Goal: Task Accomplishment & Management: Complete application form

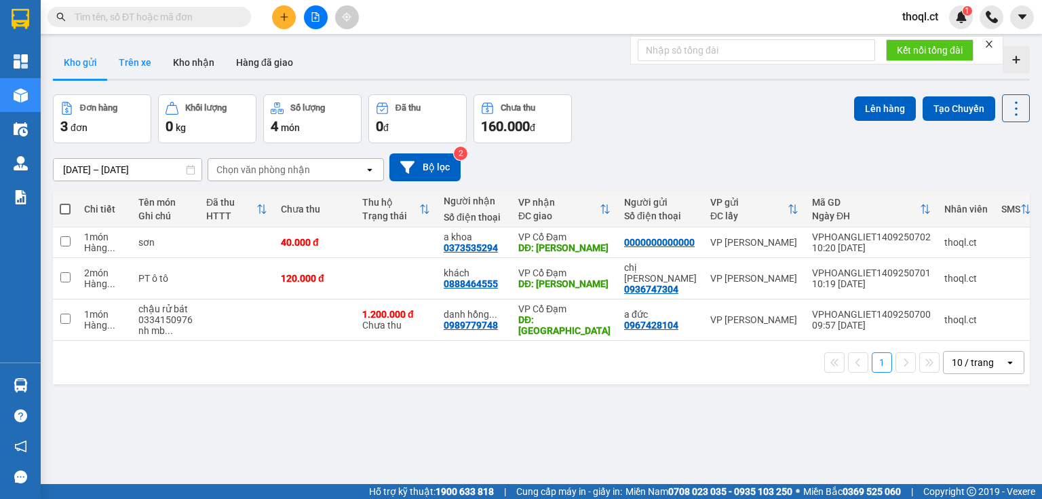
click at [128, 62] on button "Trên xe" at bounding box center [135, 62] width 54 height 33
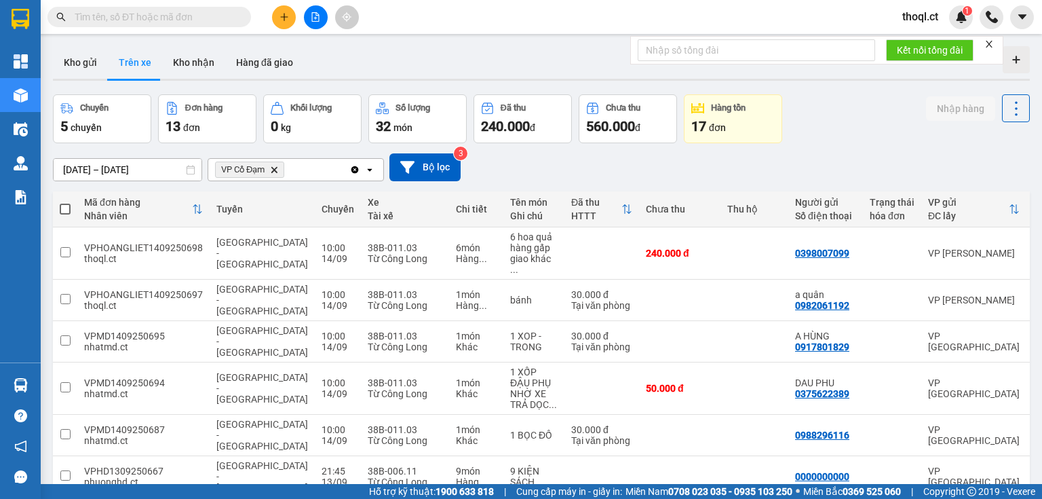
click at [307, 65] on div "Kho gửi Trên xe Kho nhận Hàng đã giao" at bounding box center [541, 64] width 977 height 36
click at [420, 155] on button "Bộ lọc" at bounding box center [424, 167] width 71 height 28
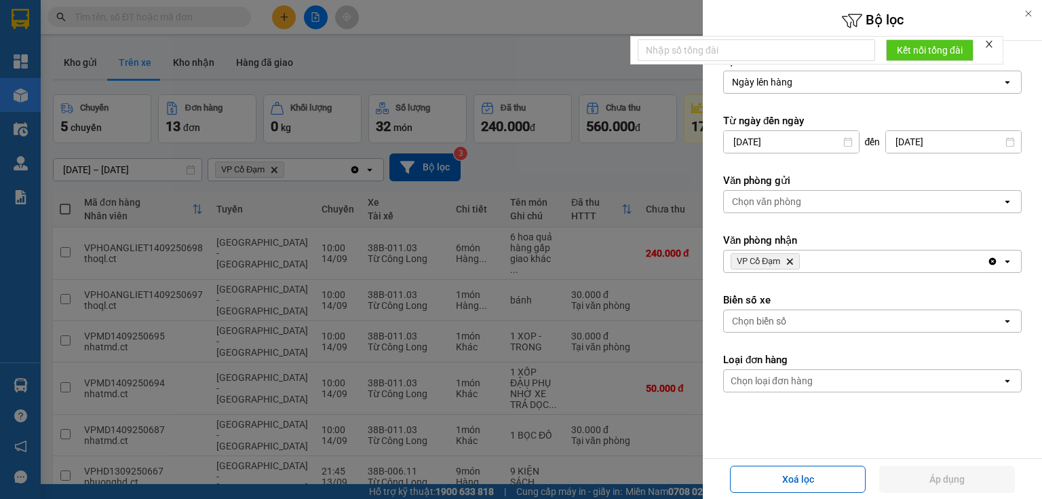
click at [789, 317] on div "Chọn biển số" at bounding box center [863, 321] width 278 height 22
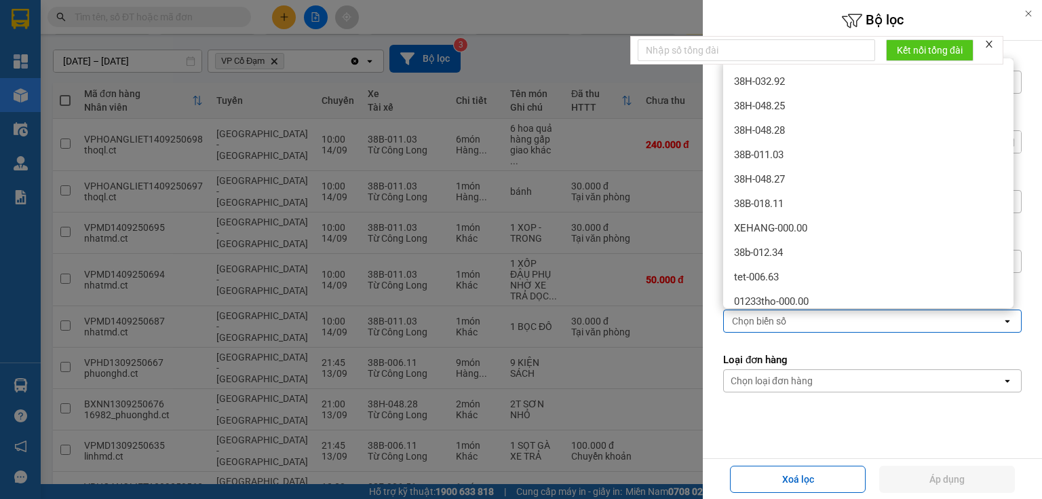
scroll to position [41, 0]
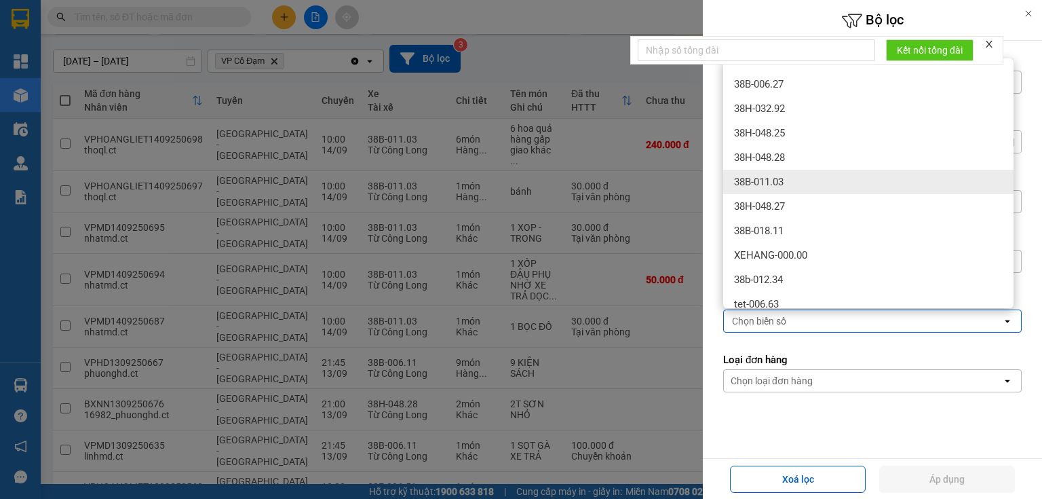
click at [751, 188] on span "38B-011.03" at bounding box center [759, 182] width 50 height 14
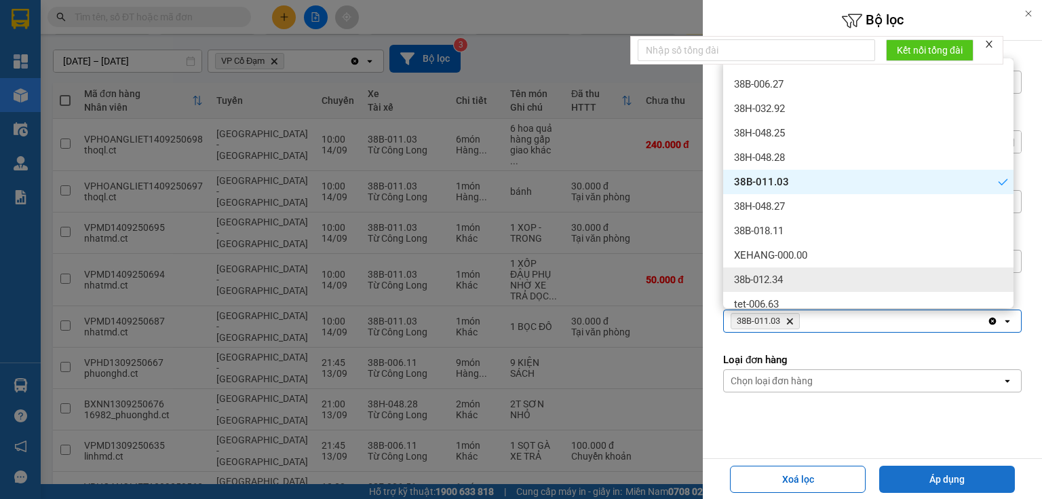
click at [953, 478] on button "Áp dụng" at bounding box center [947, 478] width 136 height 27
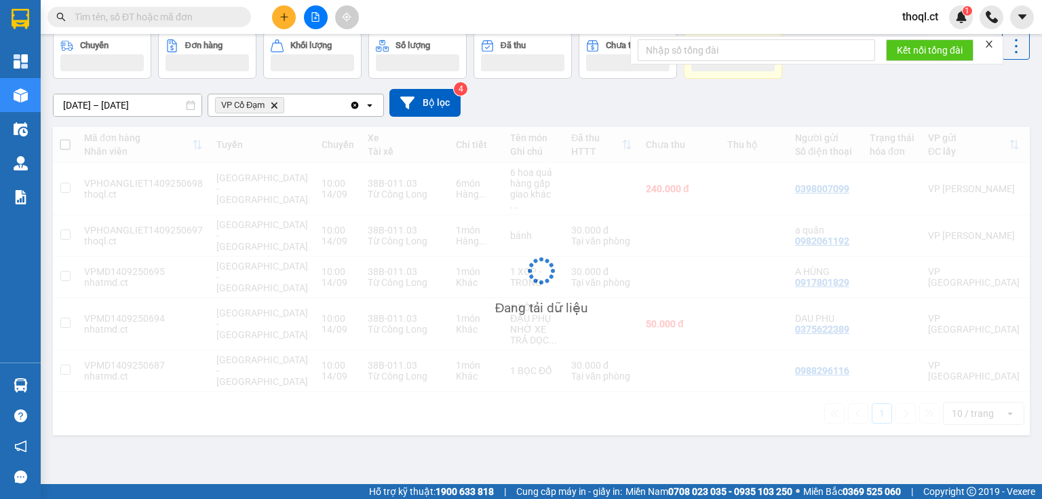
scroll to position [62, 0]
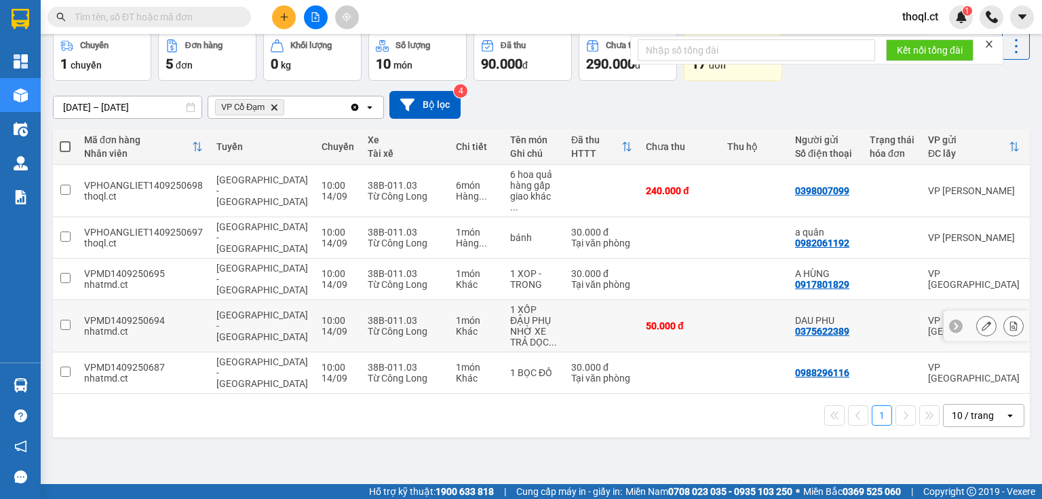
click at [1009, 321] on icon at bounding box center [1013, 325] width 9 height 9
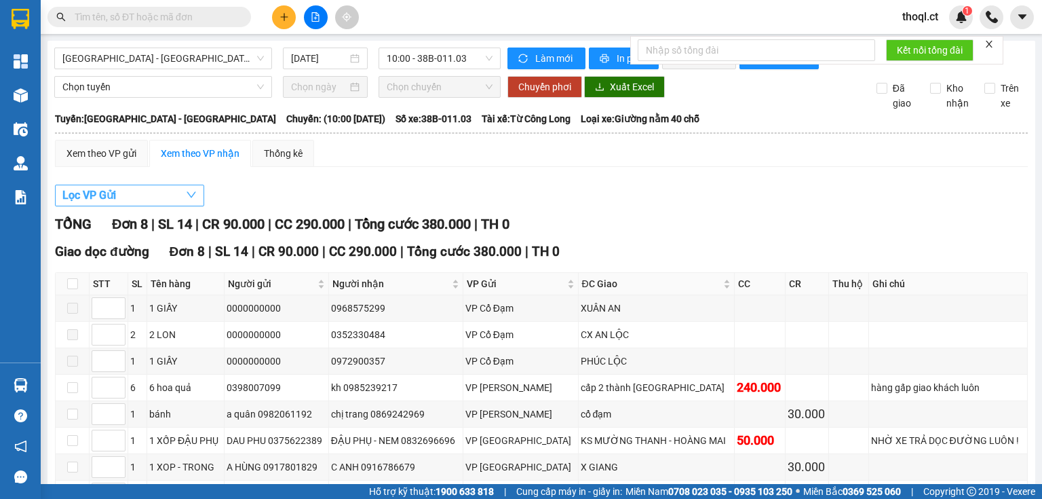
click at [140, 206] on button "Lọc VP Gửi" at bounding box center [129, 195] width 149 height 22
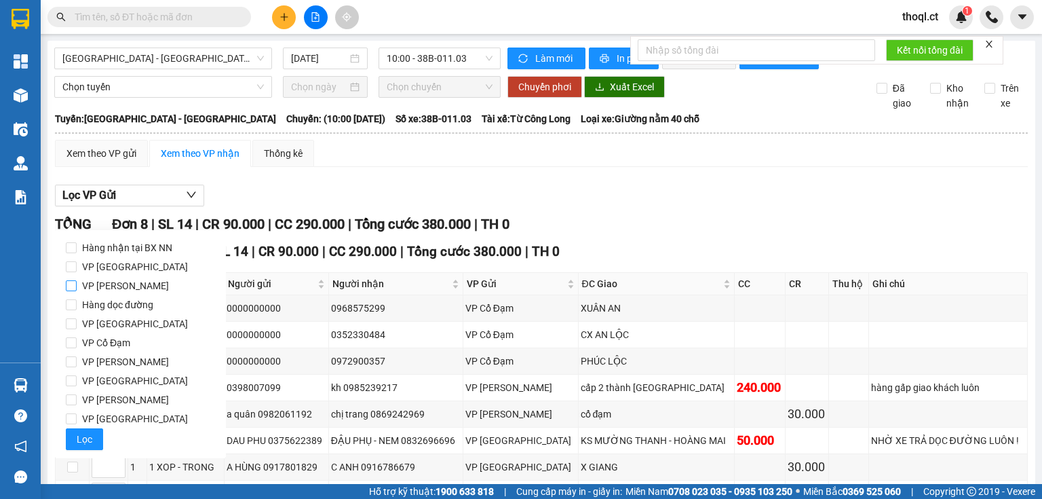
click at [73, 290] on input "VP [PERSON_NAME]" at bounding box center [71, 285] width 11 height 11
checkbox input "true"
click at [94, 444] on button "Lọc" at bounding box center [84, 439] width 37 height 22
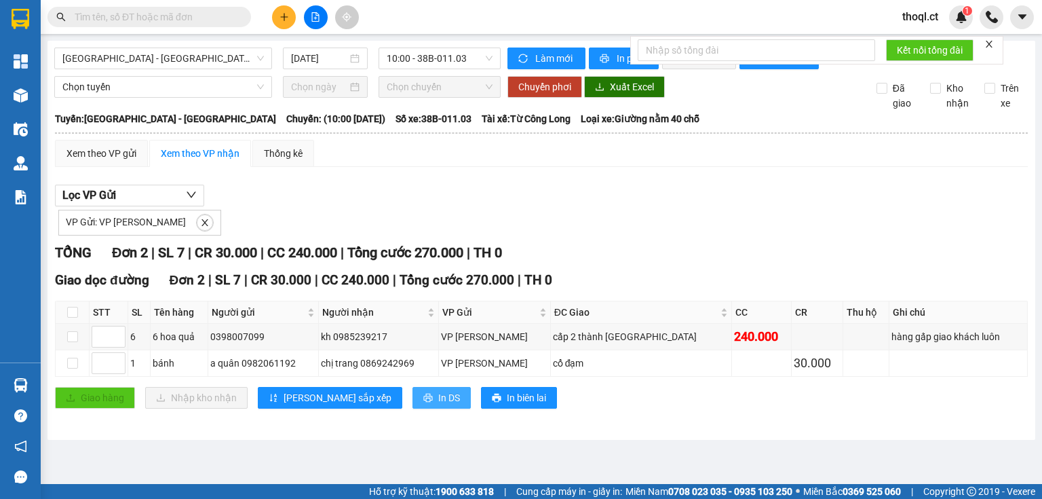
click at [423, 402] on icon "printer" at bounding box center [427, 397] width 9 height 9
click at [201, 17] on input "text" at bounding box center [155, 16] width 160 height 15
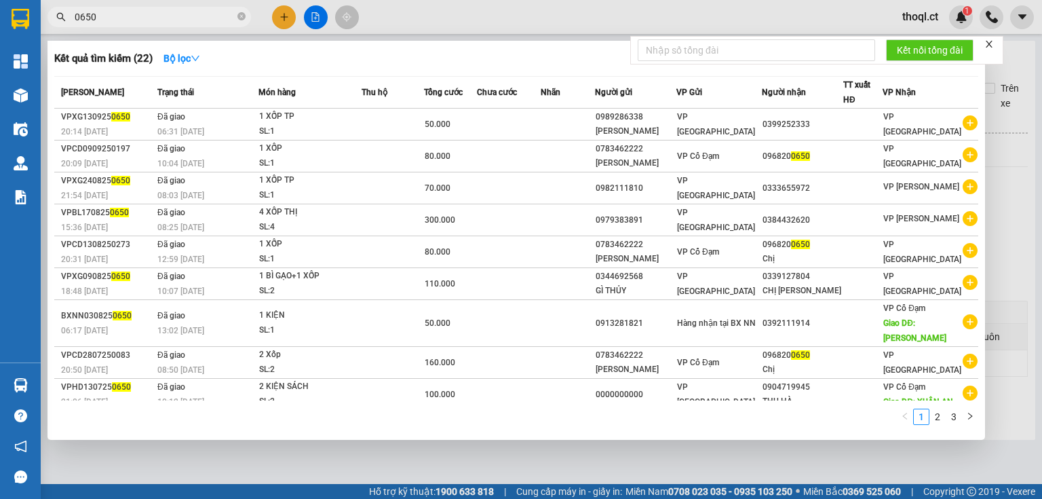
type input "0650"
click at [284, 9] on div at bounding box center [521, 249] width 1042 height 499
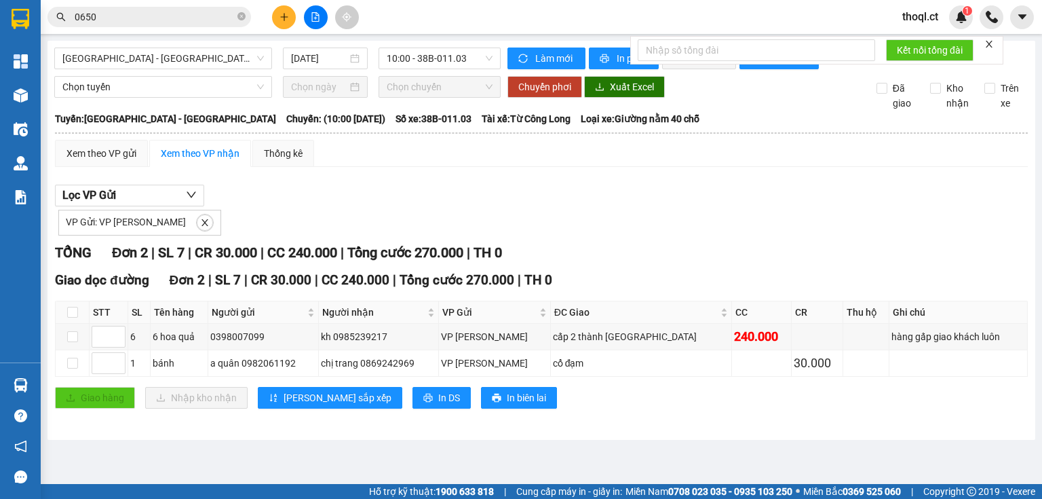
click at [284, 16] on icon "plus" at bounding box center [284, 16] width 1 height 7
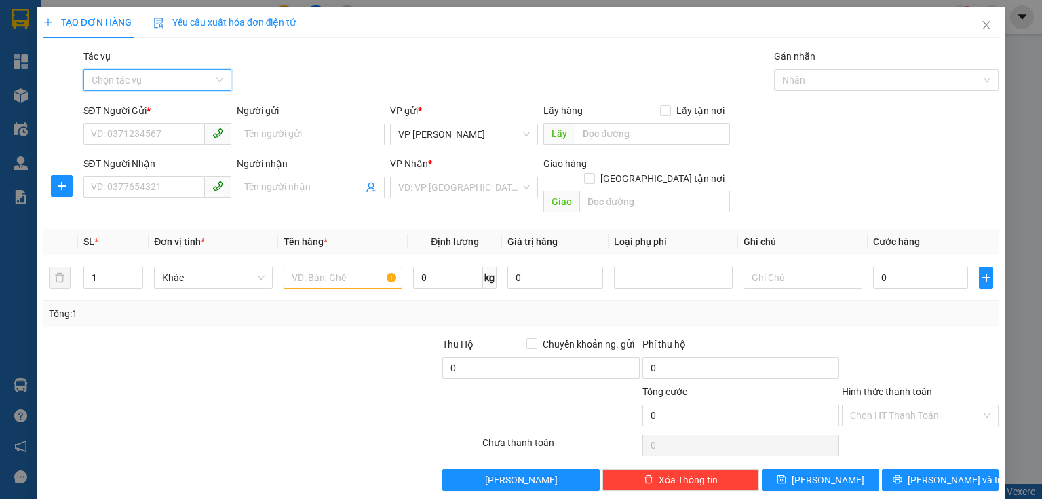
click at [138, 83] on input "Tác vụ" at bounding box center [153, 80] width 122 height 20
click at [130, 111] on div "Nhập hàng lên xe" at bounding box center [156, 107] width 130 height 15
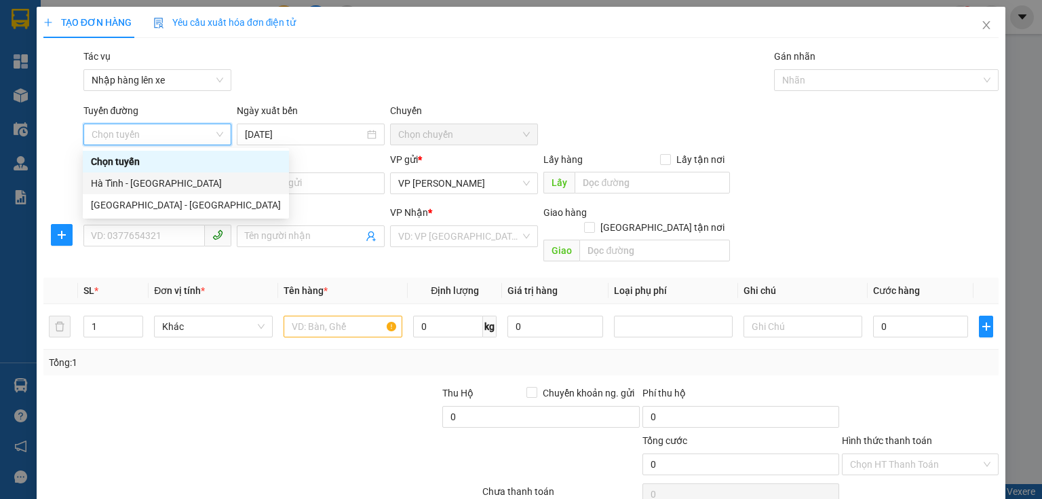
click at [144, 186] on div "Hà Tĩnh - Hà Nội" at bounding box center [186, 183] width 190 height 15
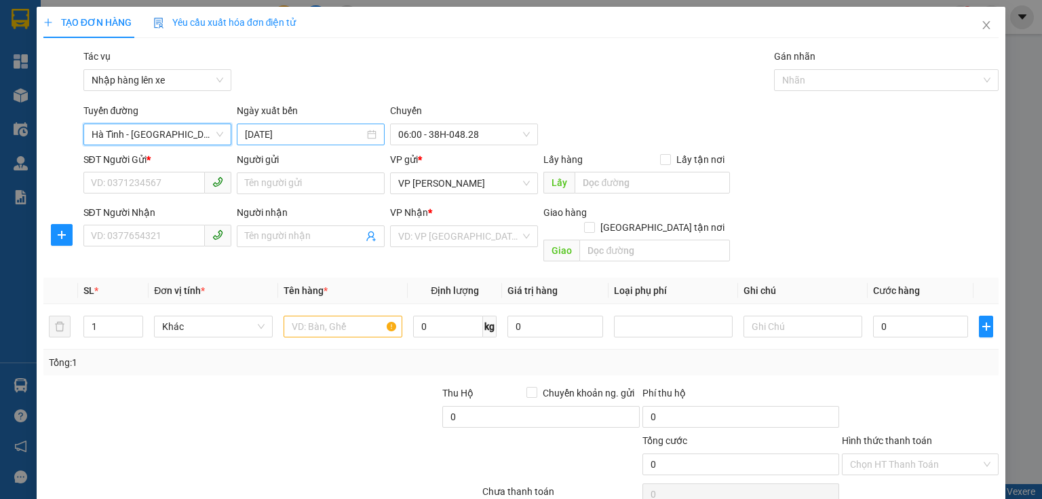
click at [344, 133] on input "14/09/2025" at bounding box center [304, 134] width 119 height 15
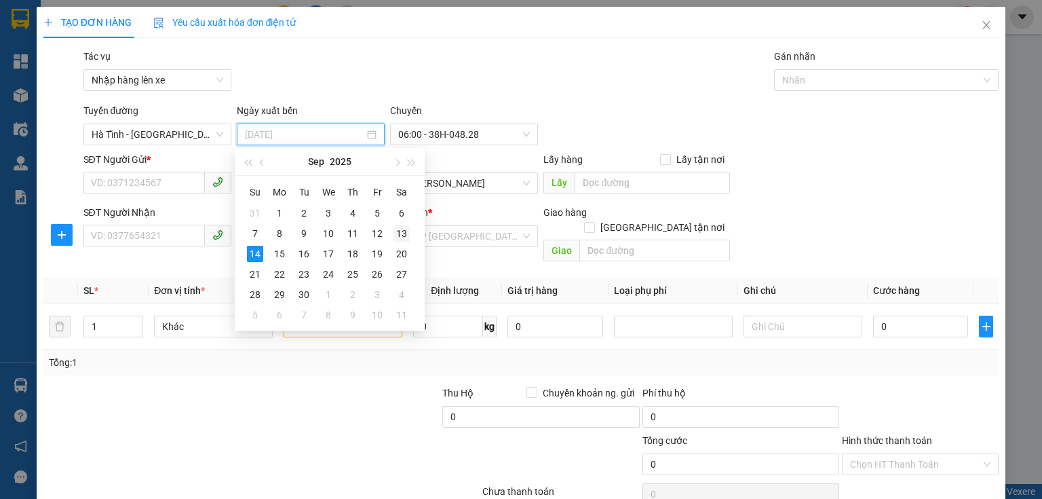
click at [400, 233] on div "13" at bounding box center [401, 233] width 16 height 16
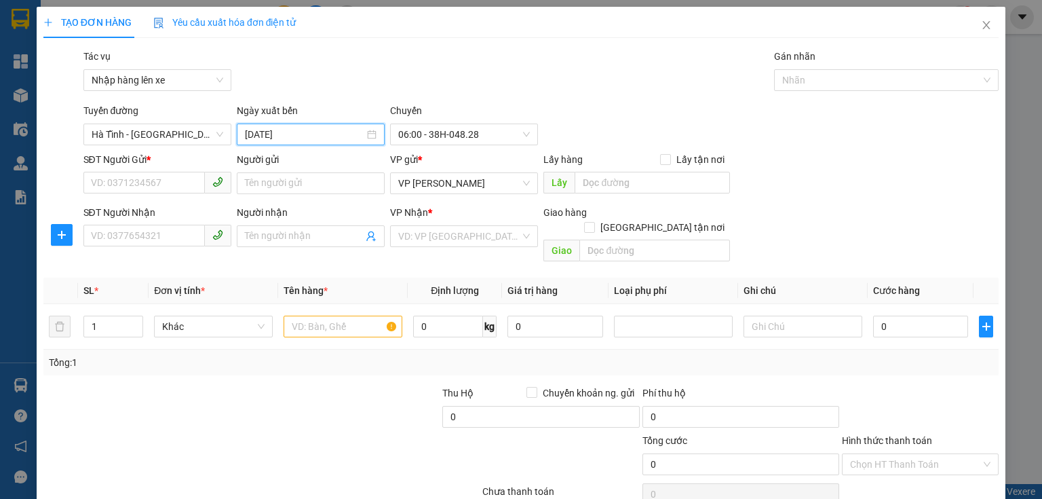
type input "13/09/2025"
click at [485, 130] on span "06:00 - 38H-048.28" at bounding box center [464, 134] width 132 height 20
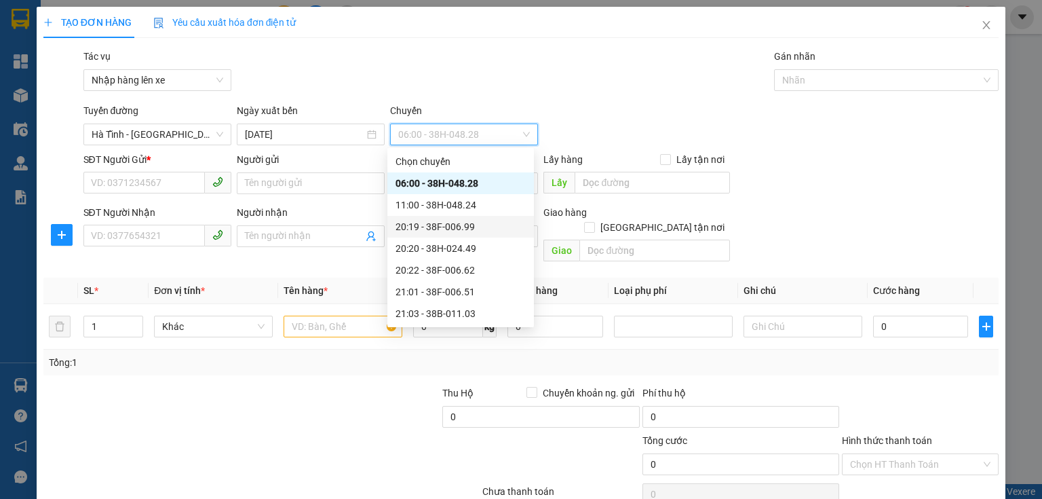
click at [464, 229] on div "20:19 - 38F-006.99" at bounding box center [460, 226] width 130 height 15
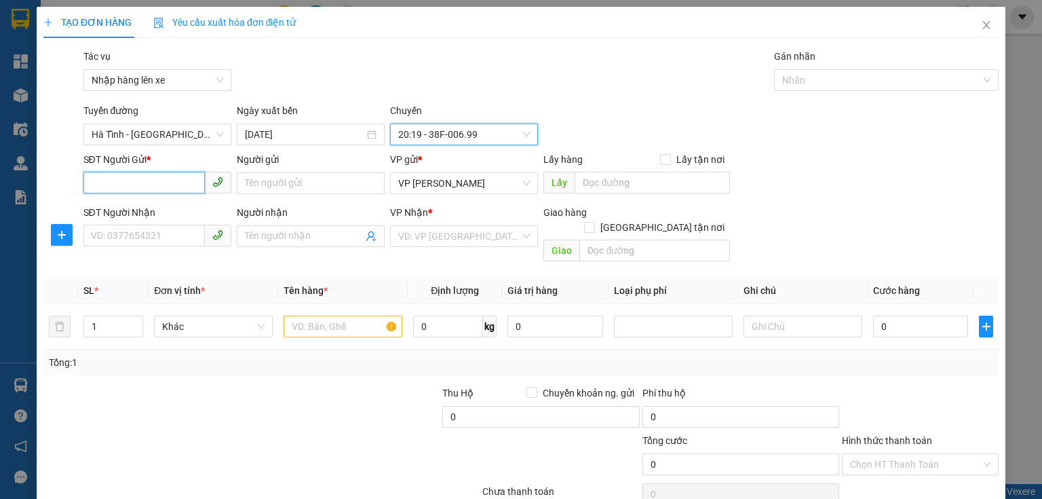
click at [124, 190] on input "SĐT Người Gửi *" at bounding box center [143, 183] width 121 height 22
type input "000000000000"
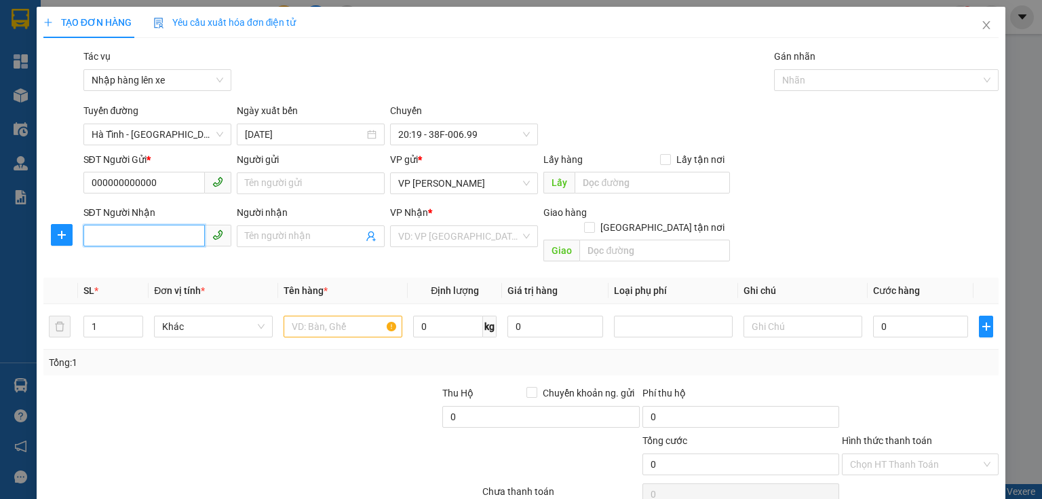
click at [125, 241] on body "Kết quả tìm kiếm ( 22 ) Bộ lọc Mã ĐH Trạng thái Món hàng Thu hộ Tổng cước Chưa …" at bounding box center [521, 249] width 1042 height 499
type input "0985290650"
click at [320, 233] on input "Người nhận" at bounding box center [304, 236] width 118 height 15
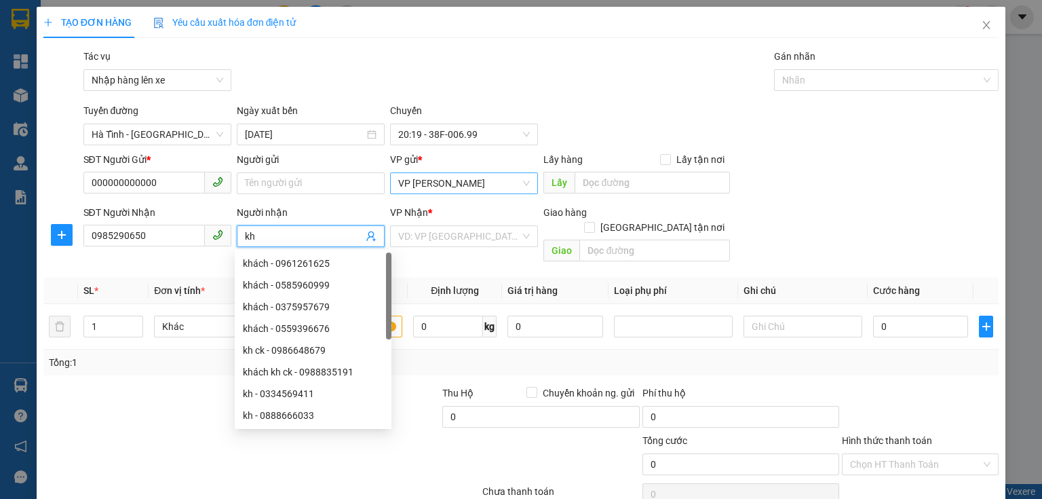
click at [459, 184] on span "VP [PERSON_NAME]" at bounding box center [464, 183] width 132 height 20
type input "kh"
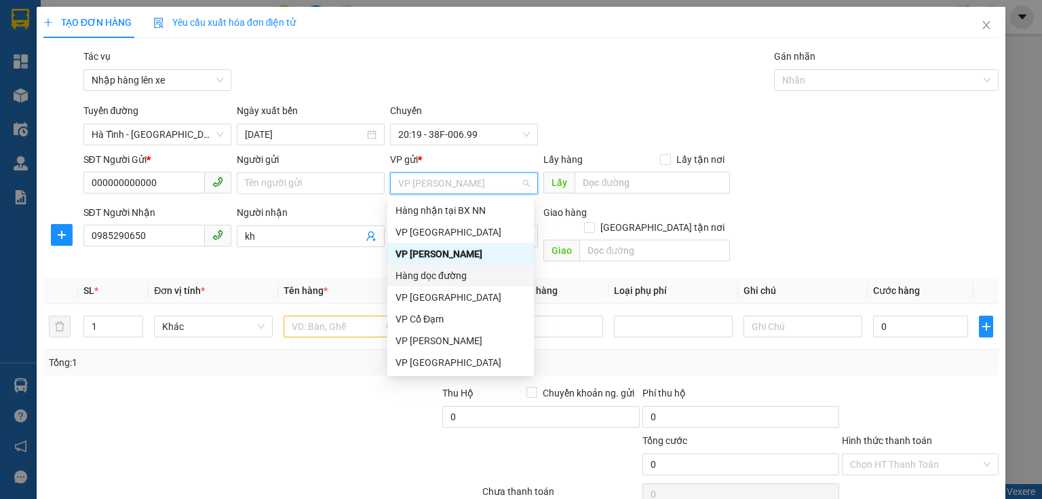
click at [437, 271] on div "Hàng dọc đường" at bounding box center [460, 275] width 130 height 15
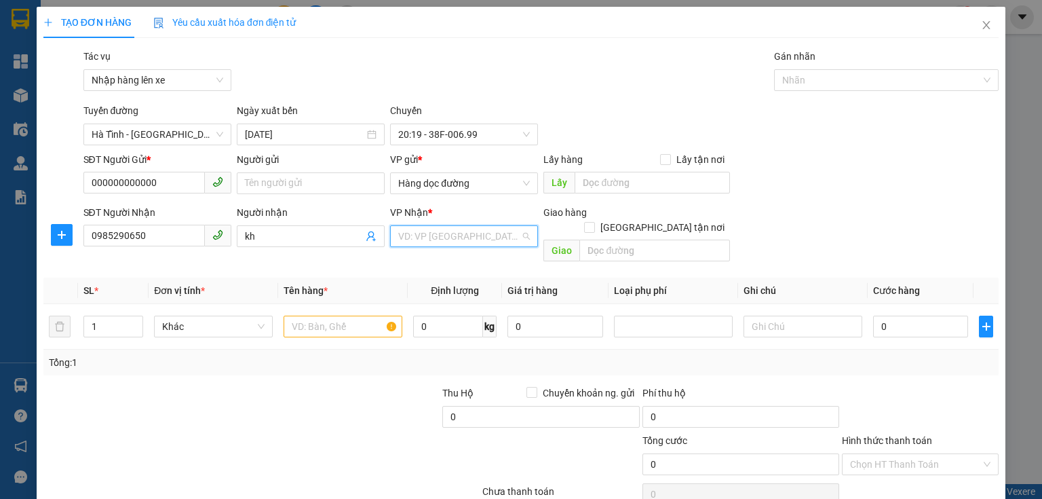
click at [443, 239] on input "search" at bounding box center [459, 236] width 122 height 20
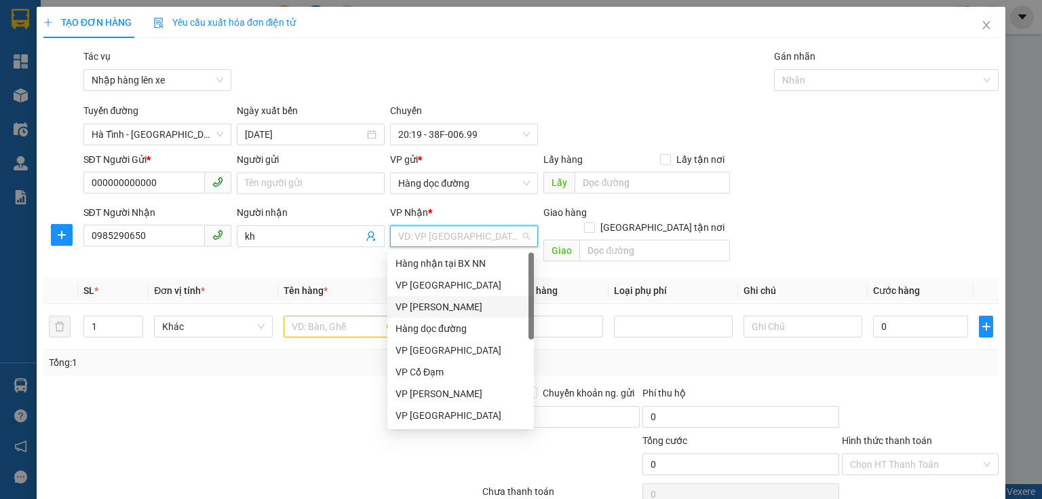
click at [431, 305] on div "VP [PERSON_NAME]" at bounding box center [460, 306] width 130 height 15
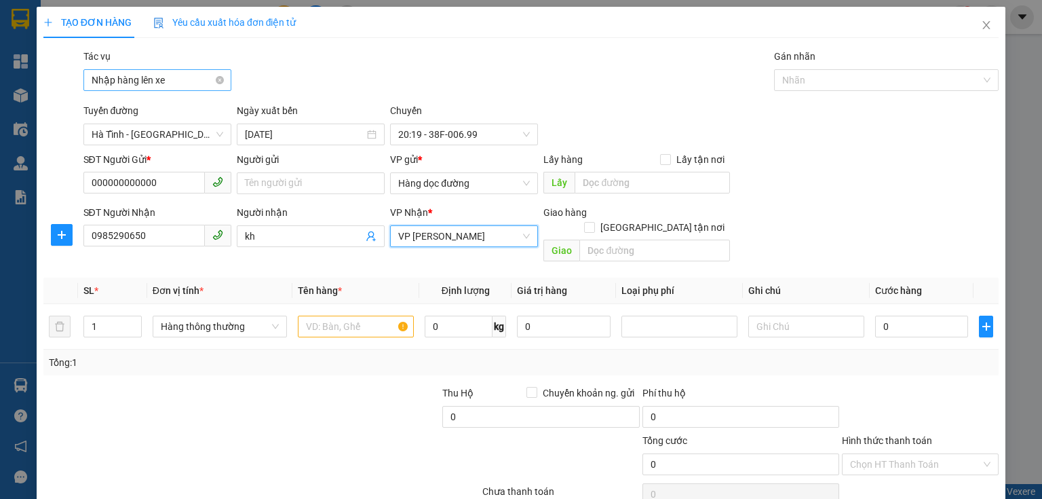
click at [195, 81] on span "Nhập hàng lên xe" at bounding box center [158, 80] width 132 height 20
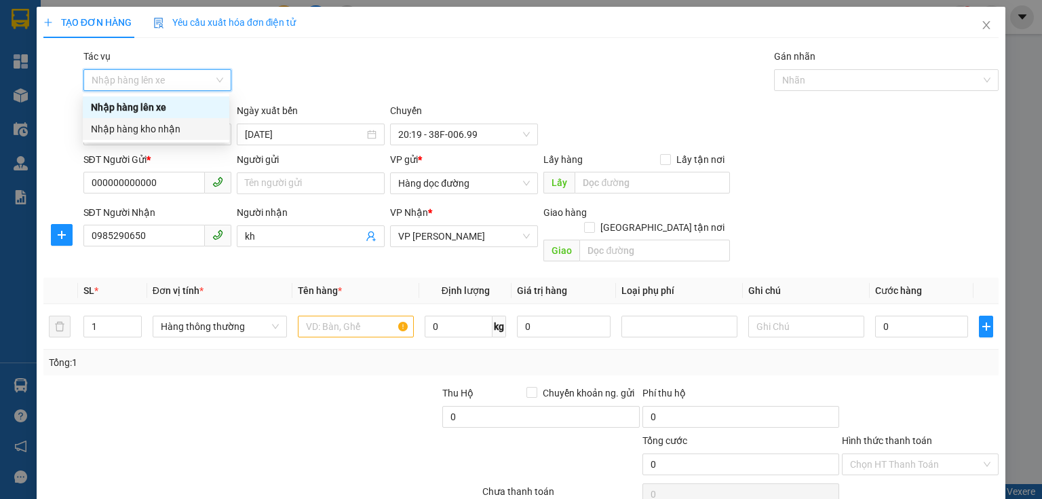
click at [164, 130] on div "Nhập hàng kho nhận" at bounding box center [156, 128] width 130 height 15
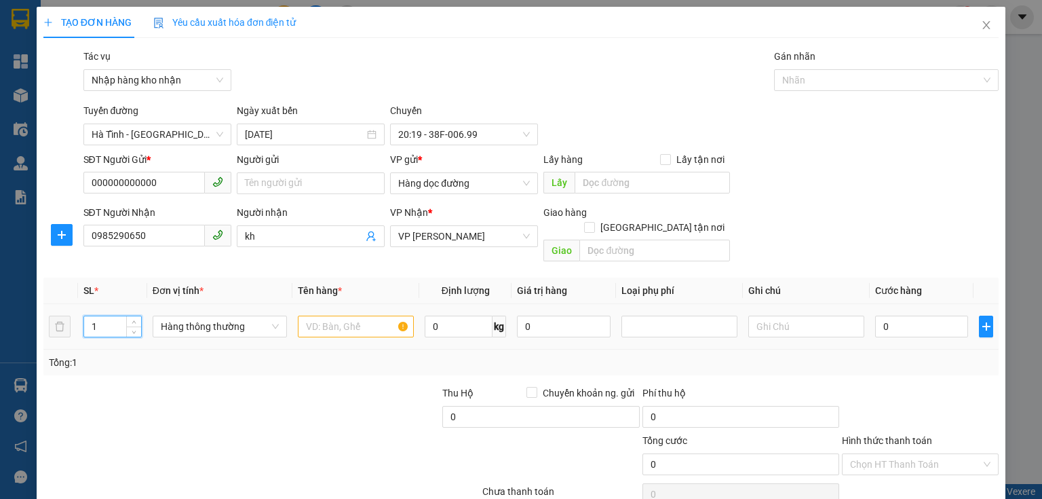
click at [100, 316] on input "1" at bounding box center [112, 326] width 57 height 20
type input "2"
click at [334, 315] on input "text" at bounding box center [356, 326] width 116 height 22
type input "bì gạo + 1 can rượu"
click at [920, 315] on input "0" at bounding box center [921, 326] width 93 height 22
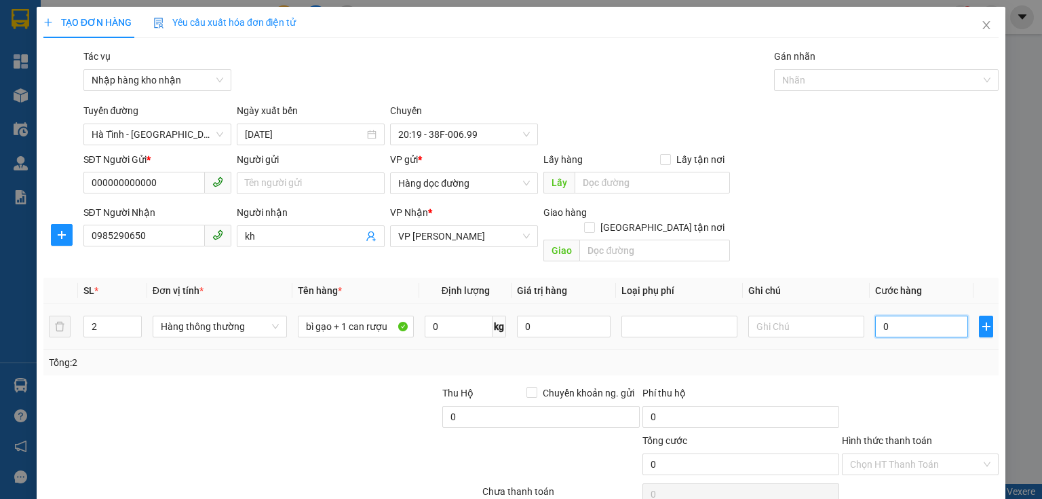
type input "6"
type input "0"
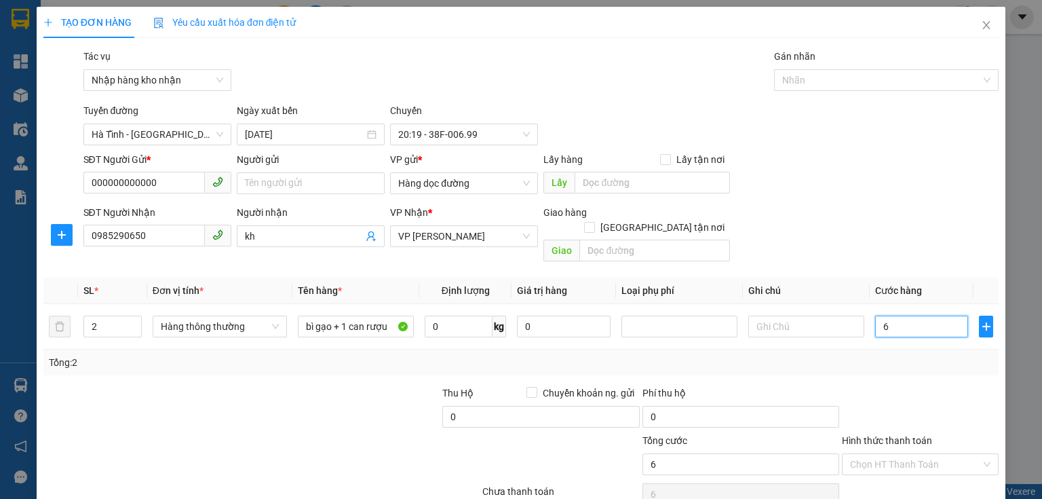
type input "0"
type input "08"
type input "8"
type input "080"
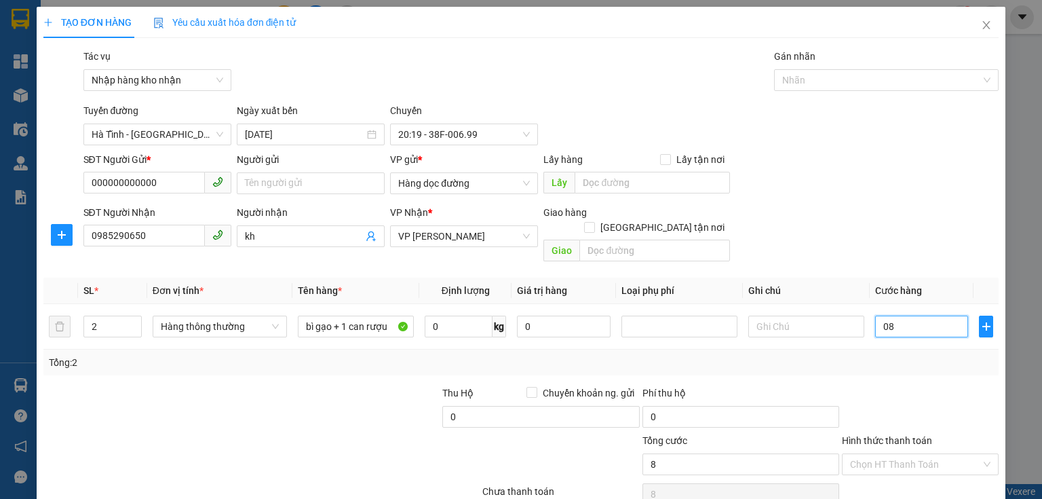
type input "80"
type input "08"
type input "8"
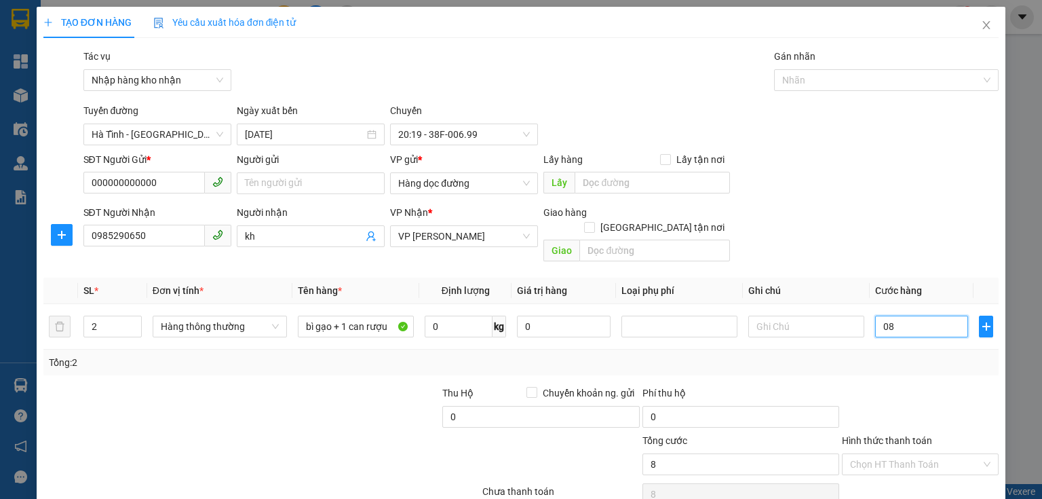
type input "0"
click at [875, 315] on input "0" at bounding box center [921, 326] width 93 height 22
type input "80"
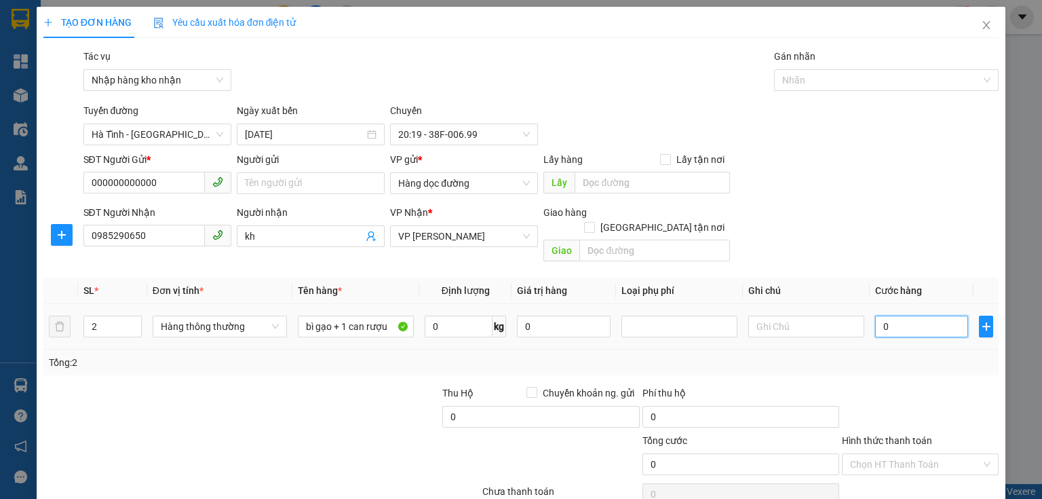
type input "80"
type input "80.000"
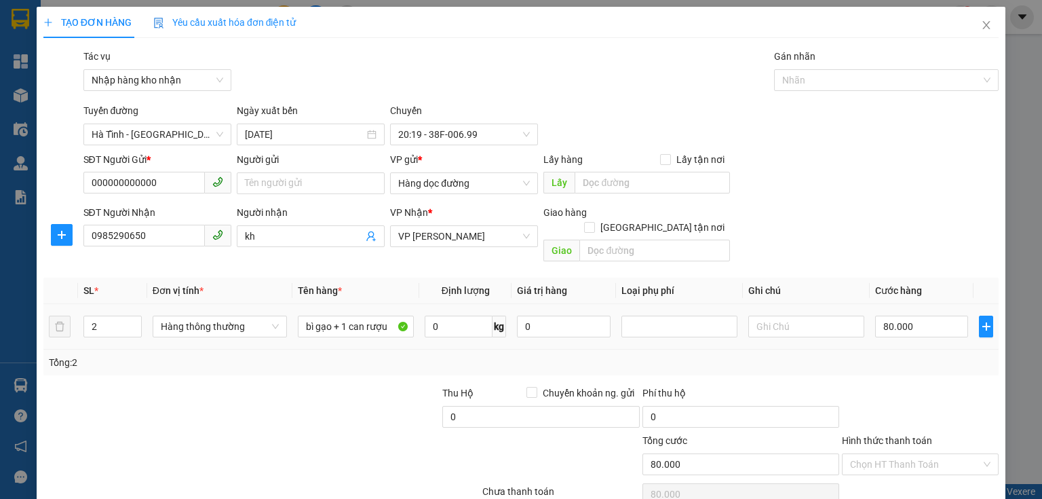
click at [891, 355] on div "Tổng: 2" at bounding box center [521, 362] width 944 height 15
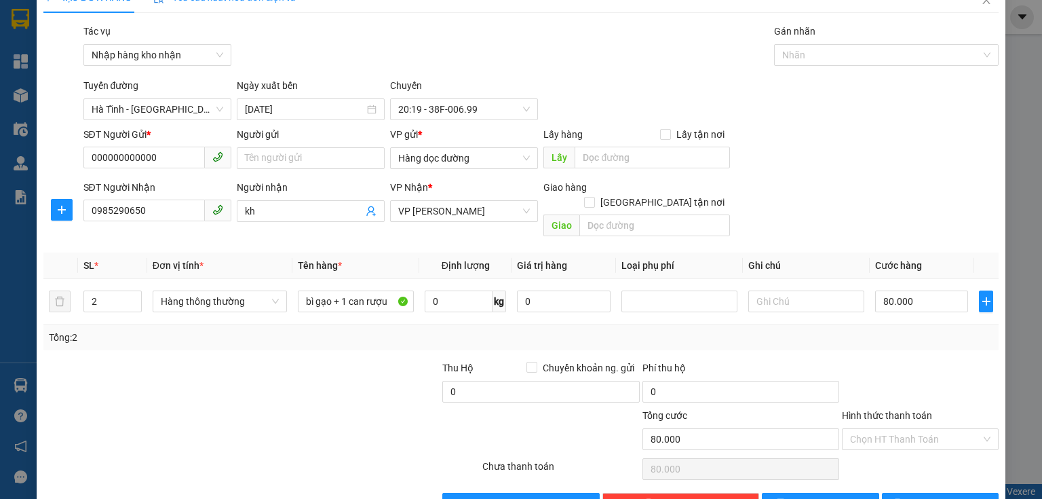
scroll to position [51, 0]
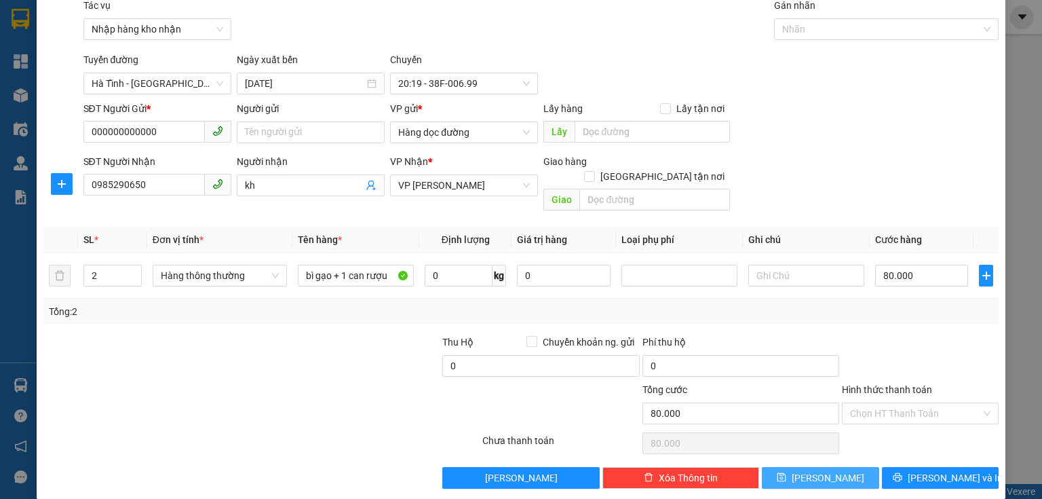
click at [828, 470] on span "Lưu" at bounding box center [828, 477] width 73 height 15
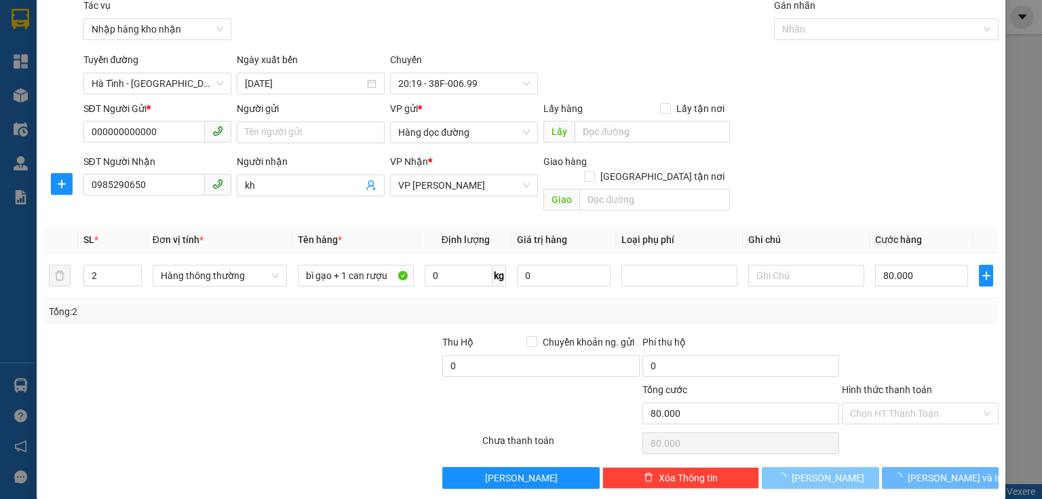
type input "1"
type input "0"
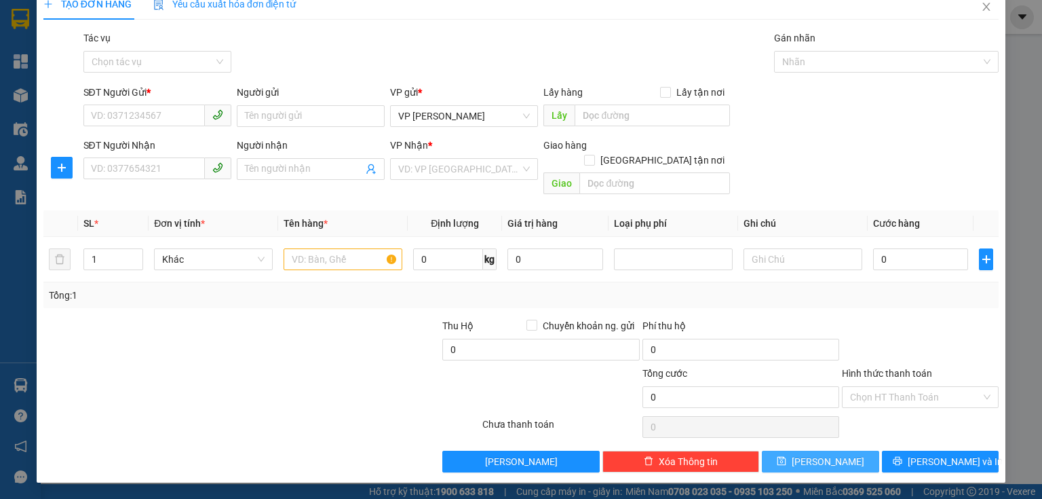
scroll to position [2, 0]
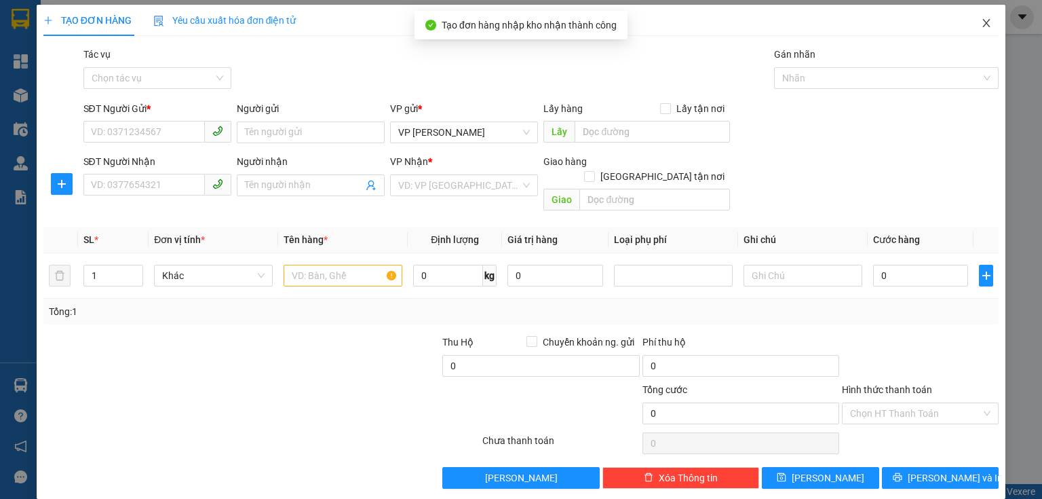
click at [981, 21] on icon "close" at bounding box center [986, 23] width 11 height 11
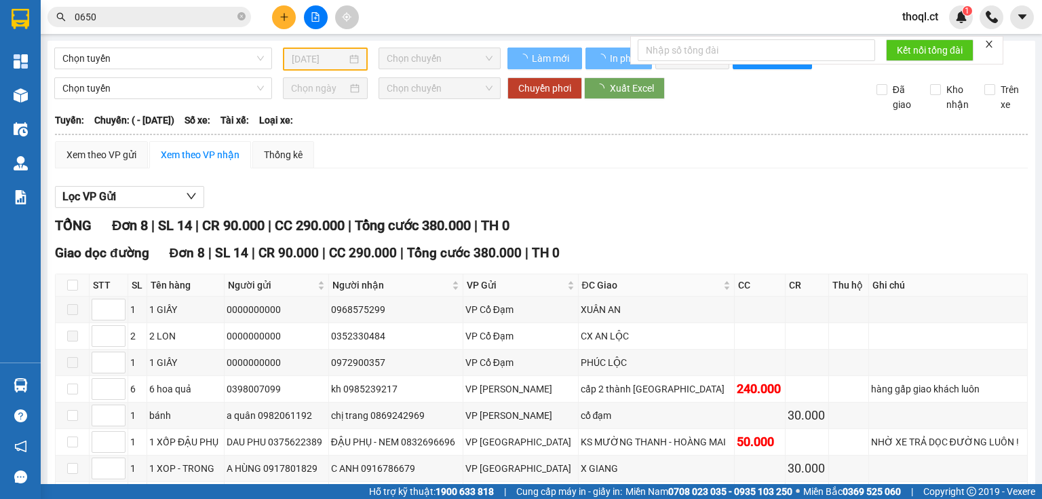
type input "14/09/2025"
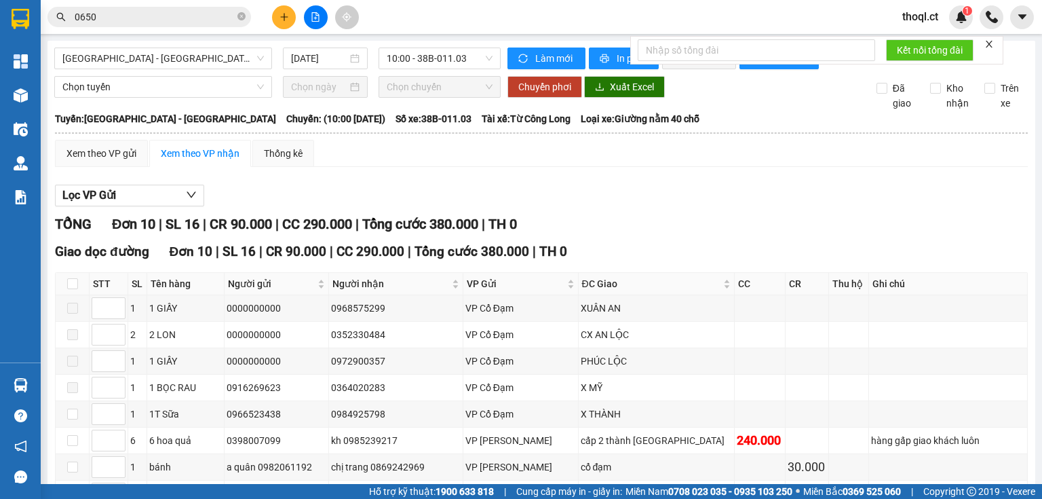
click at [281, 16] on icon "plus" at bounding box center [283, 16] width 9 height 9
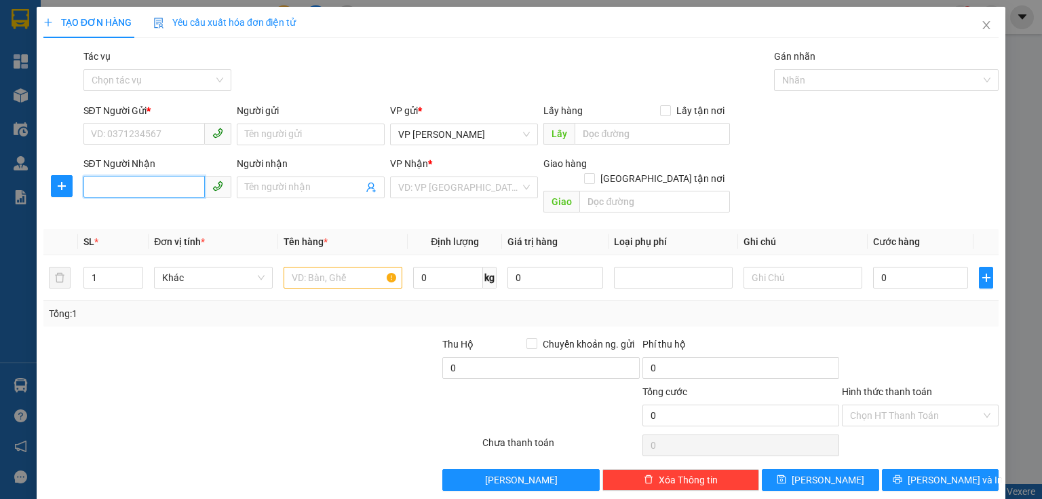
click at [105, 184] on input "SĐT Người Nhận" at bounding box center [143, 187] width 121 height 22
type input "0989069888"
click at [271, 229] on th "Đơn vị tính *" at bounding box center [214, 242] width 130 height 26
click at [176, 187] on input "0989069888" at bounding box center [143, 187] width 121 height 22
click at [166, 216] on div "0989069888 - tĩnh gia" at bounding box center [156, 214] width 130 height 15
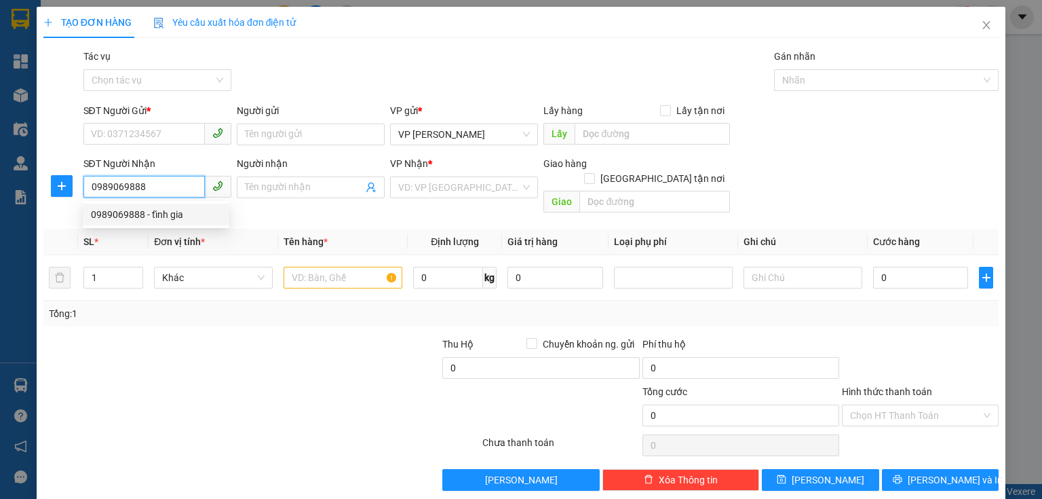
type input "tĩnh gia"
type input "bình am"
type input "250.000"
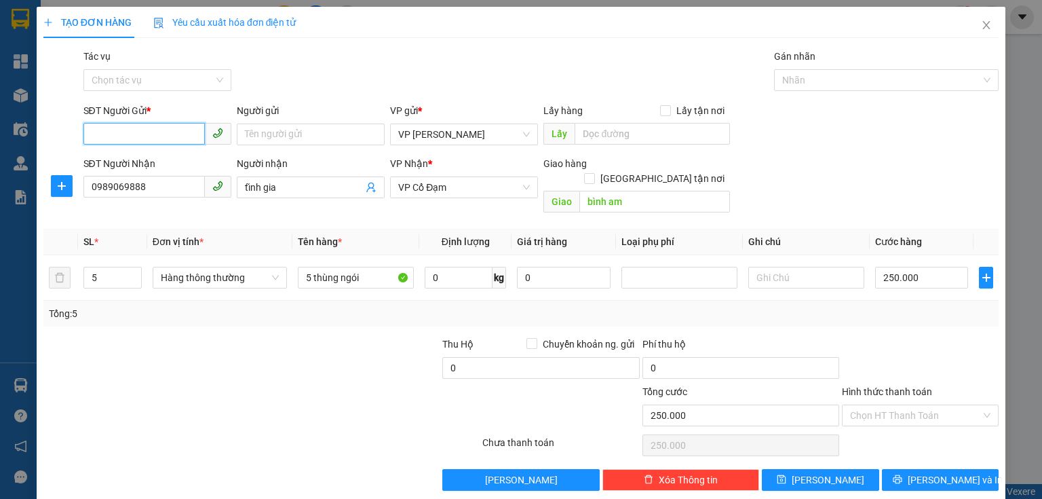
click at [103, 127] on input "SĐT Người Gửi *" at bounding box center [143, 134] width 121 height 22
type input "00000000000"
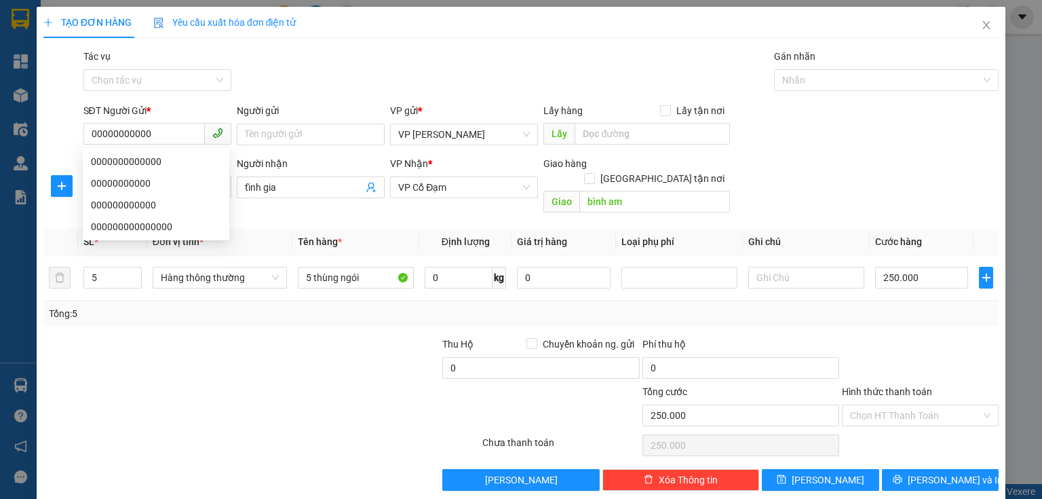
drag, startPoint x: 233, startPoint y: 311, endPoint x: 151, endPoint y: 302, distance: 82.5
click at [231, 312] on div "Transit Pickup Surcharge Ids Transit Deliver Surcharge Ids Transit Deliver Surc…" at bounding box center [520, 270] width 955 height 442
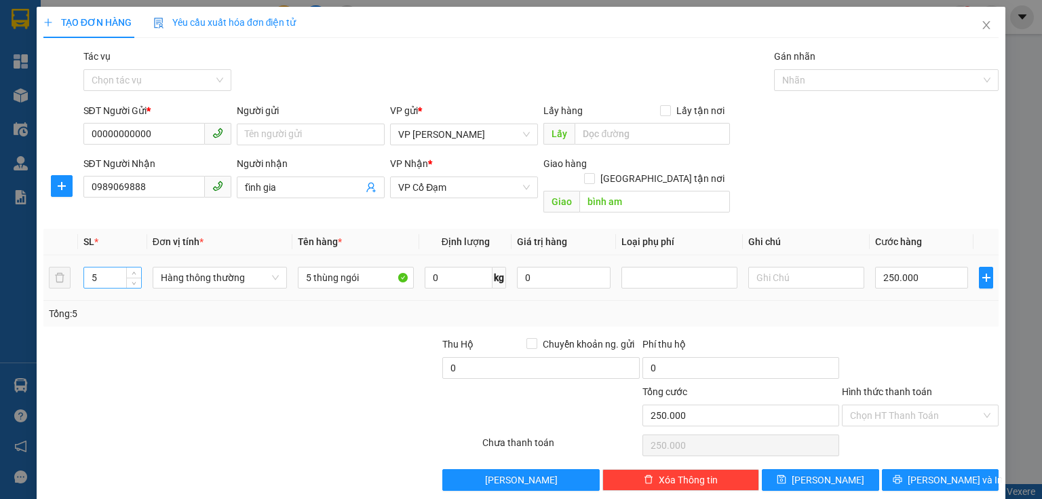
click at [110, 267] on input "5" at bounding box center [112, 277] width 57 height 20
type input "1"
click at [311, 267] on input "5 thùng ngói" at bounding box center [356, 278] width 116 height 22
type input "1 thùng ngói"
click at [936, 269] on input "250.000" at bounding box center [921, 278] width 93 height 22
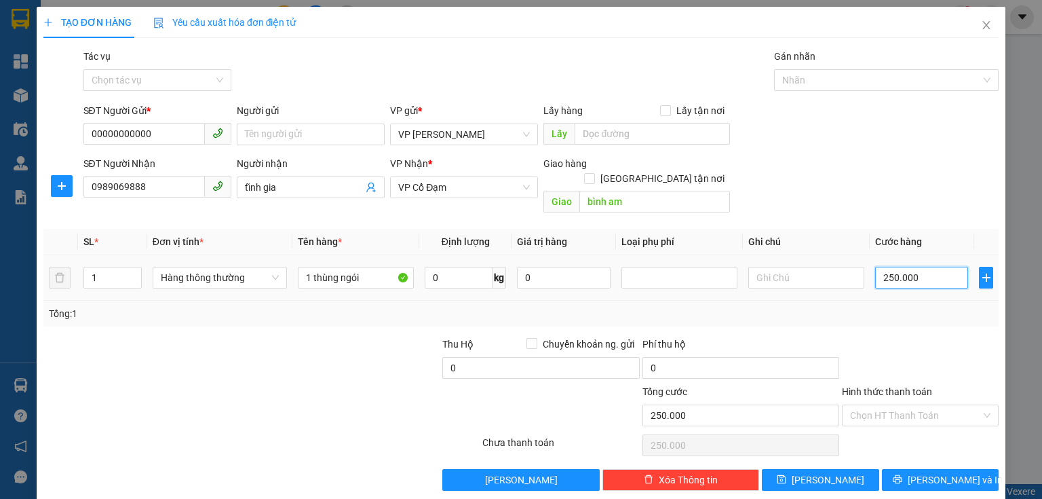
type input "0"
click at [876, 267] on input "0" at bounding box center [921, 278] width 93 height 22
type input "50"
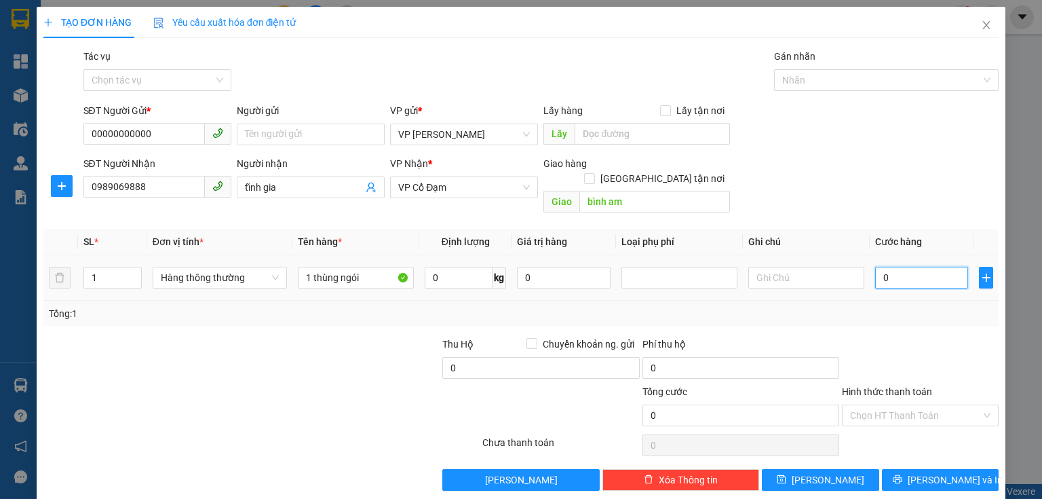
type input "50"
type input "0"
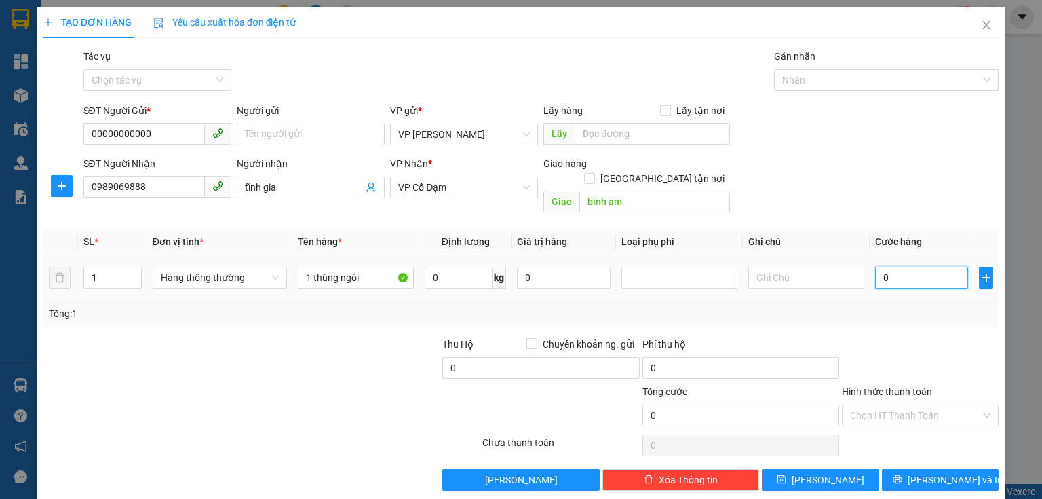
type input "60"
type input "60.000"
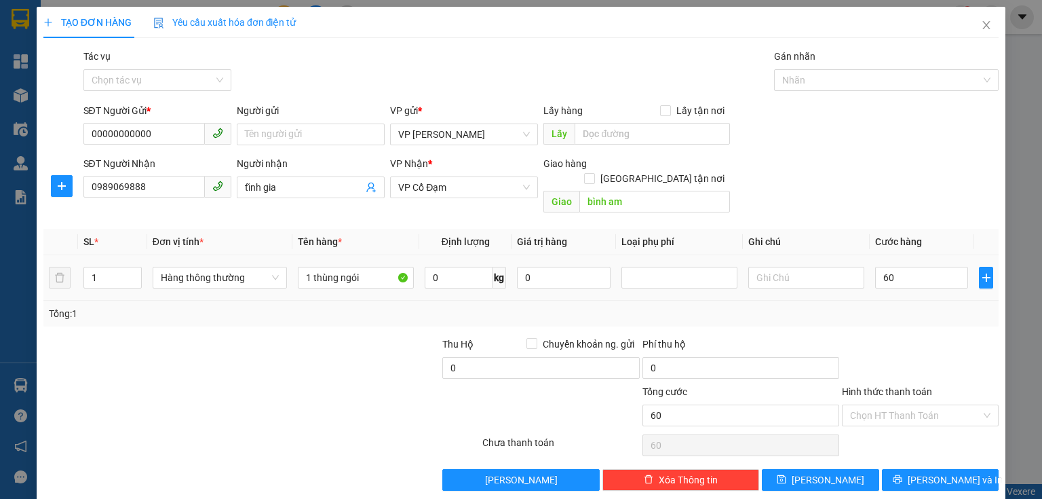
type input "60.000"
click at [895, 320] on div "Transit Pickup Surcharge Ids Transit Deliver Surcharge Ids Transit Deliver Surc…" at bounding box center [520, 270] width 955 height 442
click at [930, 472] on span "[PERSON_NAME] và In" at bounding box center [955, 479] width 95 height 15
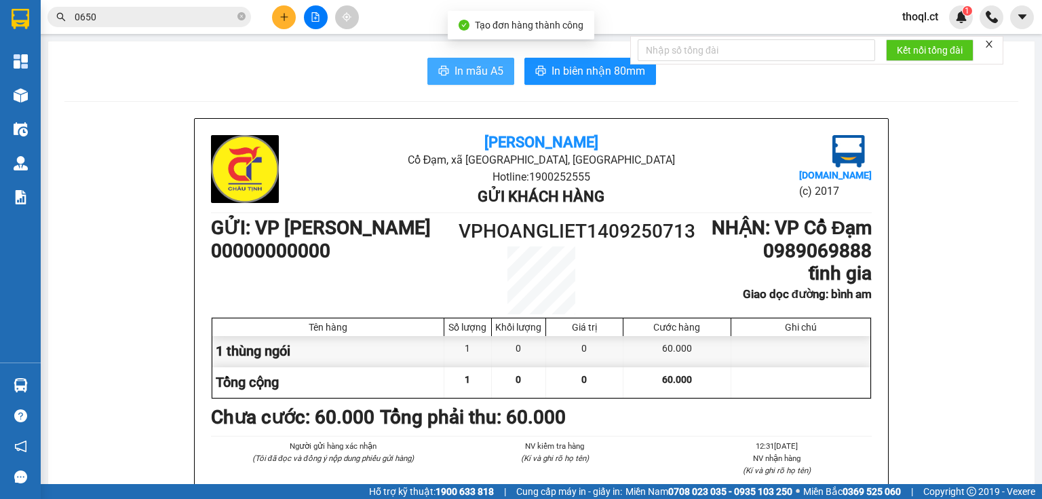
click at [478, 71] on span "In mẫu A5" at bounding box center [478, 70] width 49 height 17
